Goal: Task Accomplishment & Management: Manage account settings

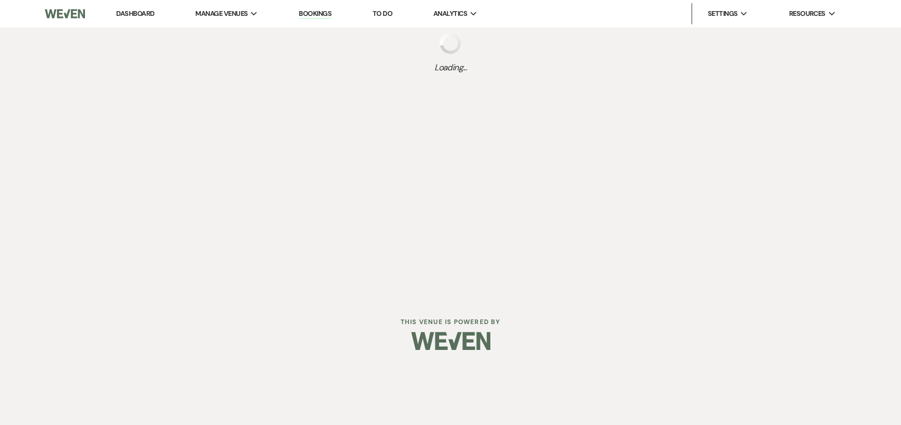
click at [147, 15] on link "Dashboard" at bounding box center [135, 13] width 38 height 9
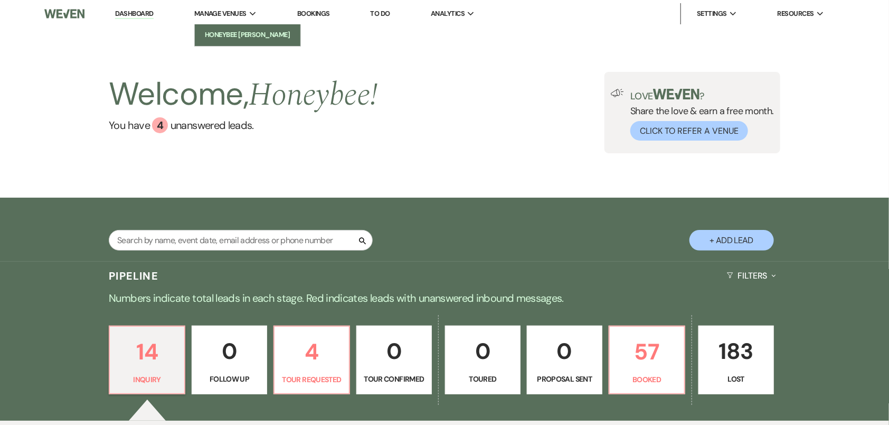
click at [237, 42] on link "Honeybee [PERSON_NAME]" at bounding box center [248, 34] width 106 height 21
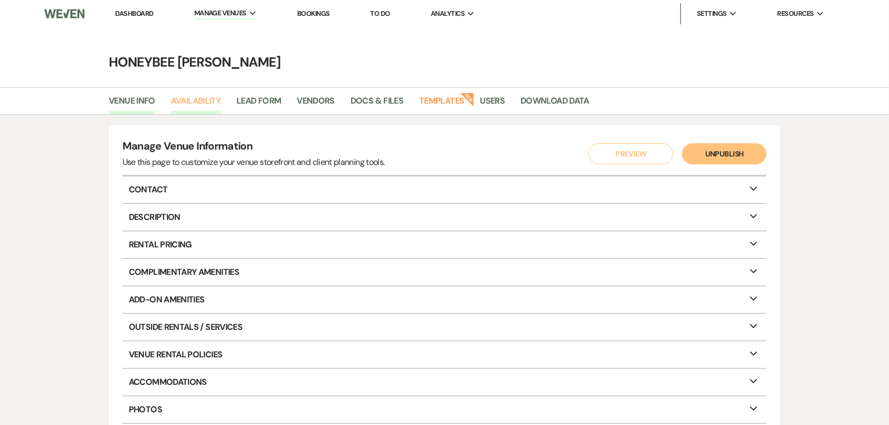
click at [210, 109] on link "Availability" at bounding box center [196, 104] width 50 height 20
select select "2"
select select "2026"
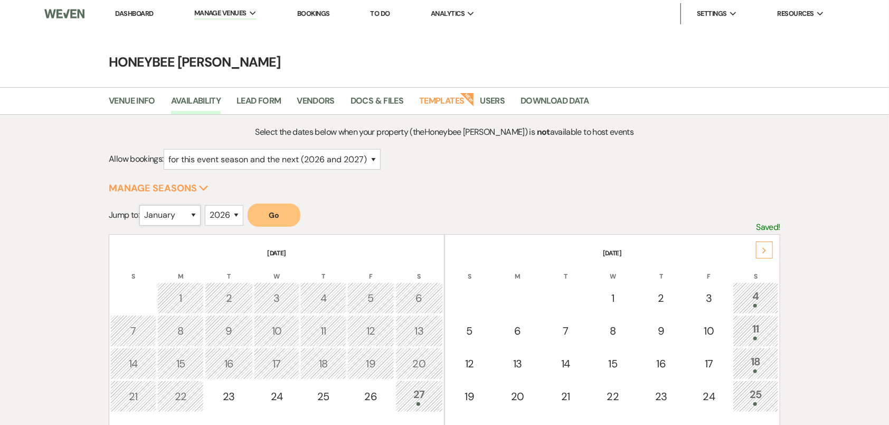
click at [193, 212] on select "January February March April May June July August September October November De…" at bounding box center [169, 215] width 61 height 21
click at [142, 205] on select "January February March April May June July August September October November De…" at bounding box center [169, 215] width 61 height 21
click at [266, 197] on div "Select the dates below when your property (the [GEOGRAPHIC_DATA][PERSON_NAME] )…" at bounding box center [445, 360] width 672 height 471
click at [266, 205] on button "Go" at bounding box center [274, 214] width 53 height 23
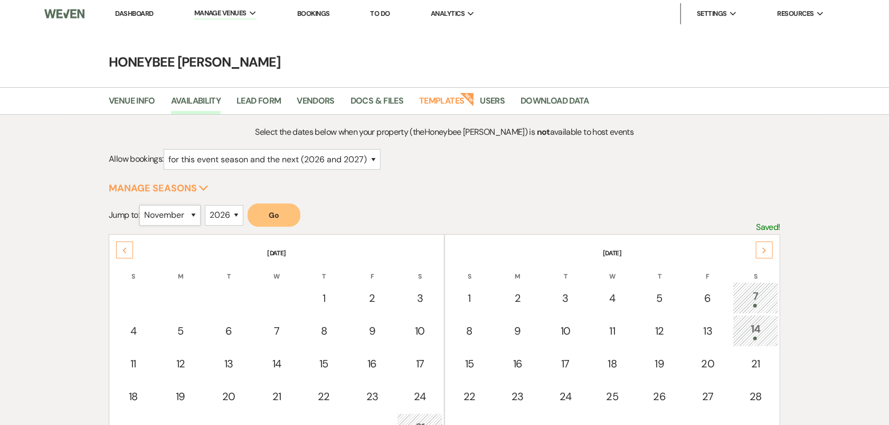
click at [178, 213] on select "January February March April May June July August September October November De…" at bounding box center [169, 215] width 61 height 21
select select "9"
click at [142, 205] on select "January February March April May June July August September October November De…" at bounding box center [169, 215] width 61 height 21
click at [256, 209] on button "Go" at bounding box center [274, 214] width 53 height 23
click at [755, 259] on th "S" at bounding box center [755, 270] width 47 height 22
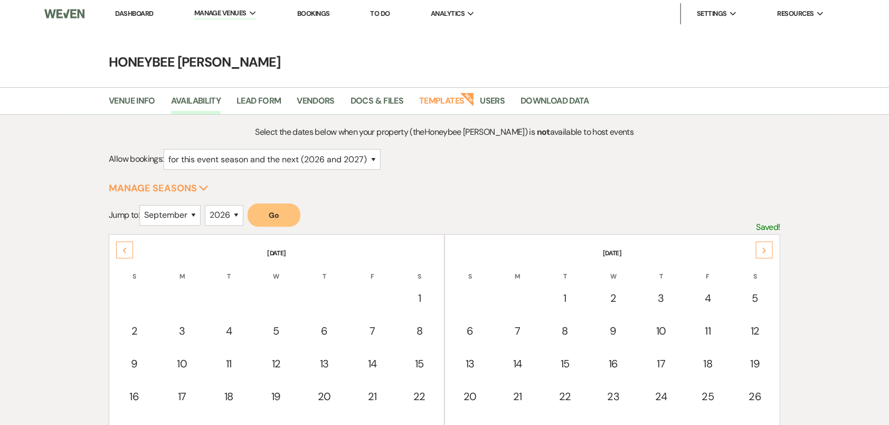
click at [756, 253] on div "Next" at bounding box center [764, 249] width 17 height 17
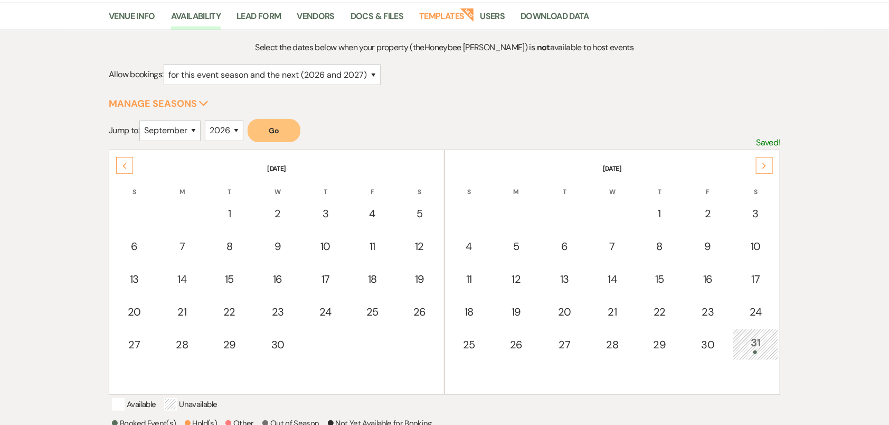
scroll to position [87, 0]
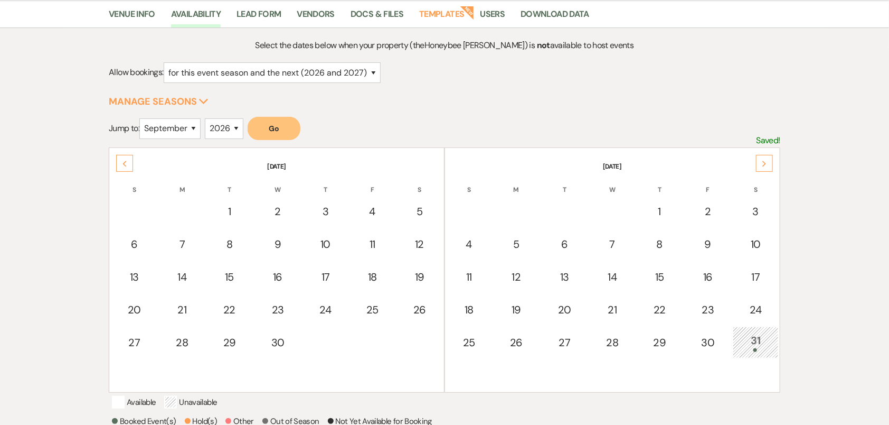
click at [767, 167] on div "Next" at bounding box center [764, 163] width 17 height 17
